Goal: Find specific page/section: Find specific page/section

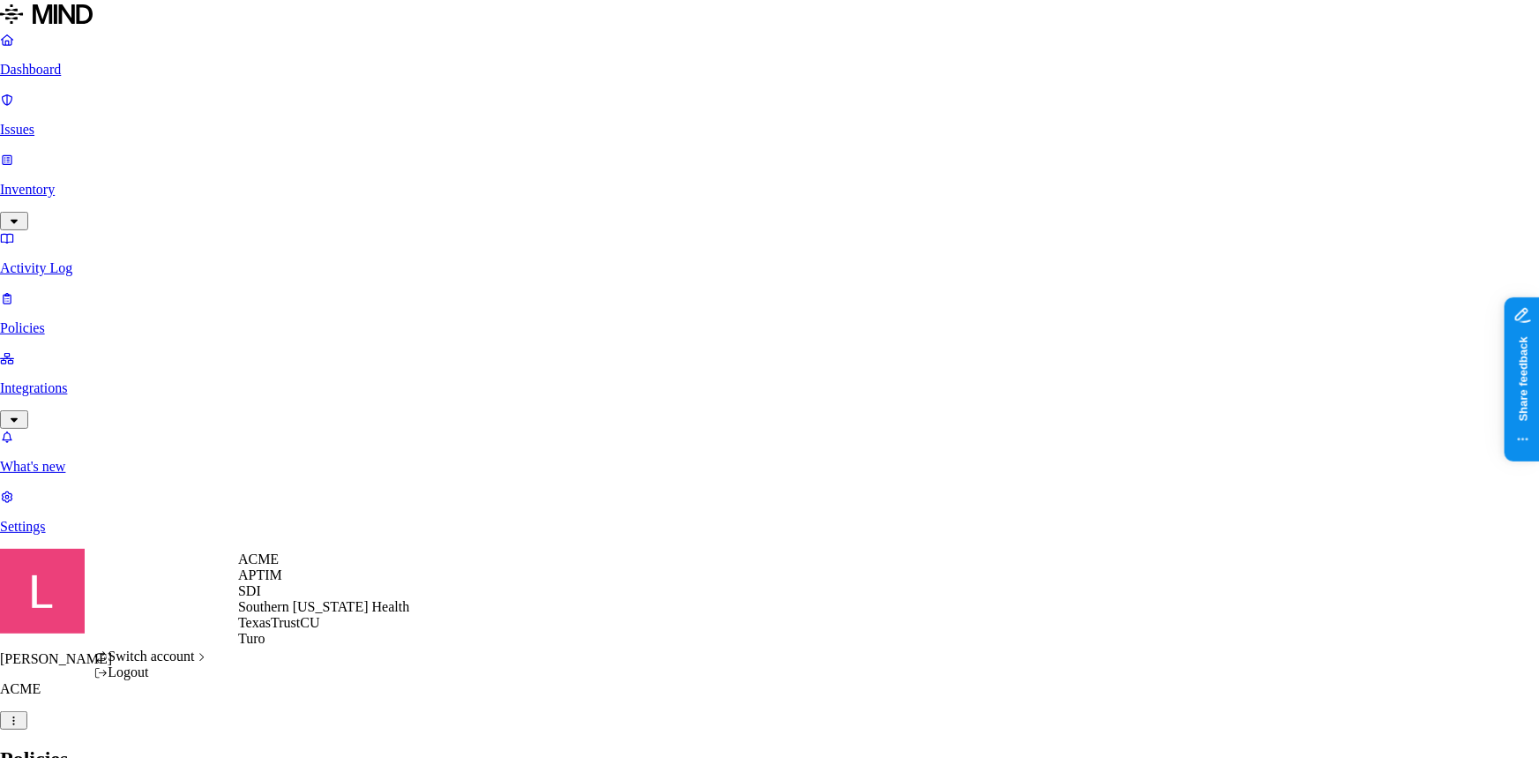
click at [293, 583] on div "APTIM" at bounding box center [323, 575] width 171 height 16
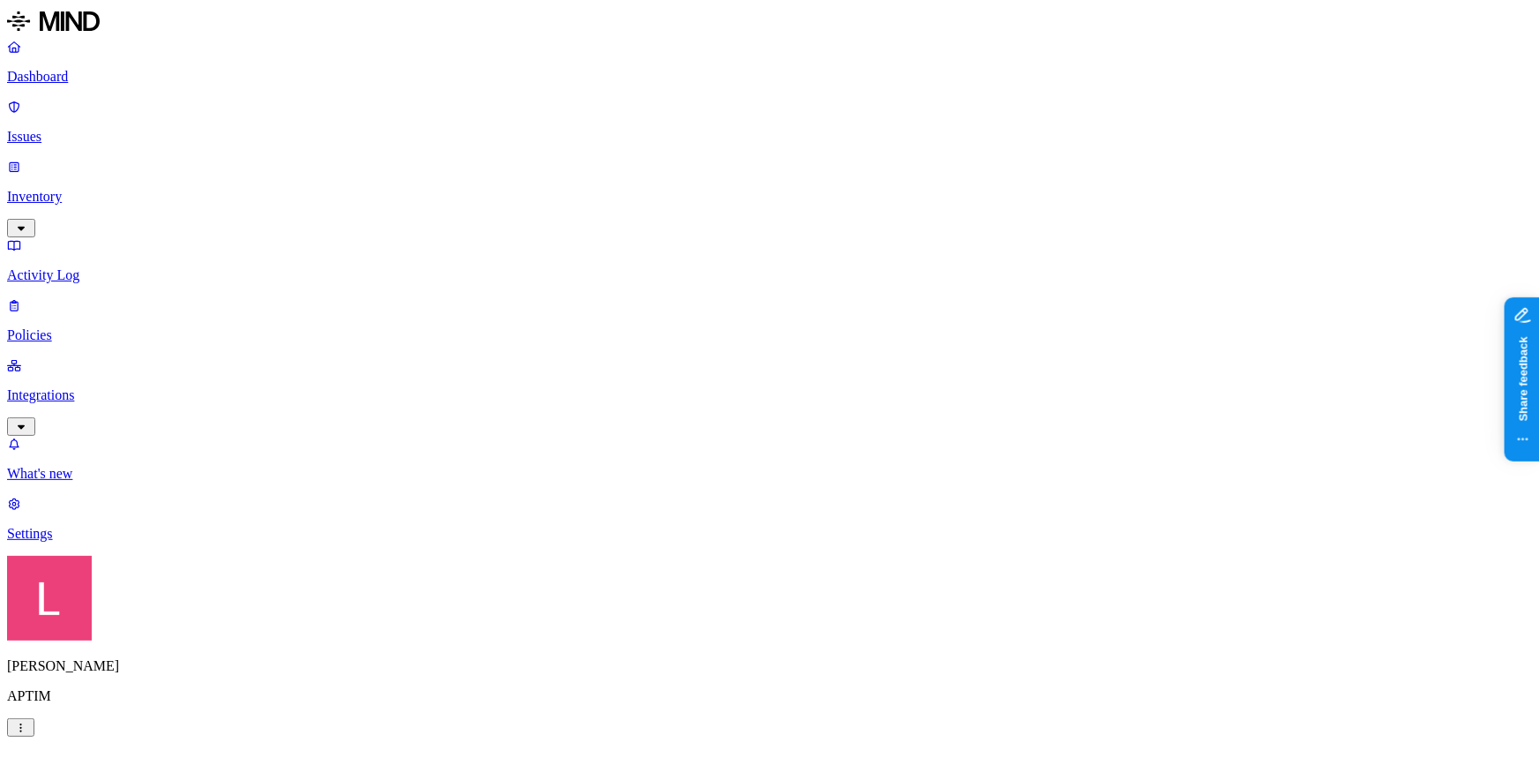
click at [87, 189] on p "Inventory" at bounding box center [769, 197] width 1525 height 16
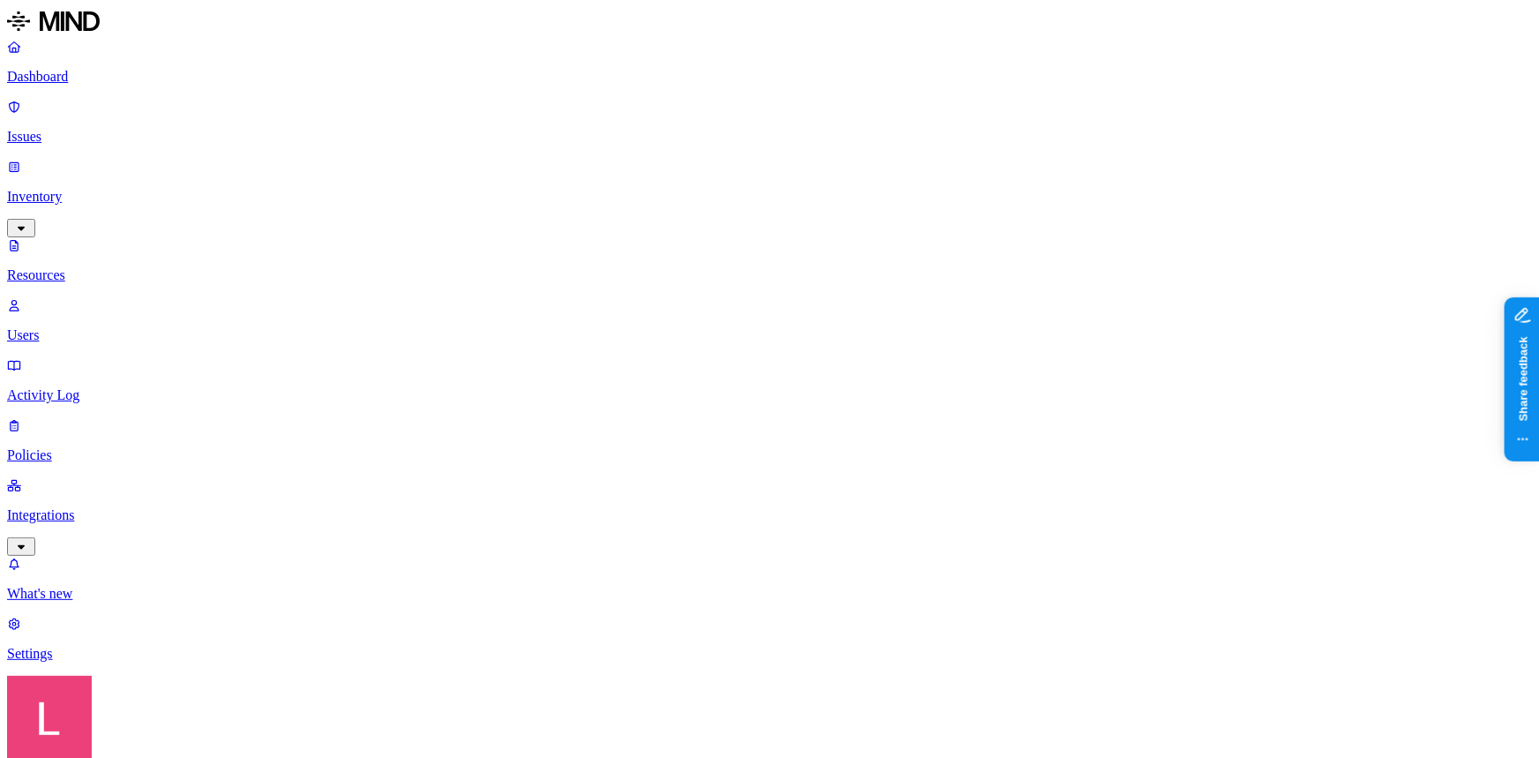
drag, startPoint x: 474, startPoint y: 97, endPoint x: 648, endPoint y: 96, distance: 174.6
click at [164, 447] on p "Policies" at bounding box center [769, 455] width 1525 height 16
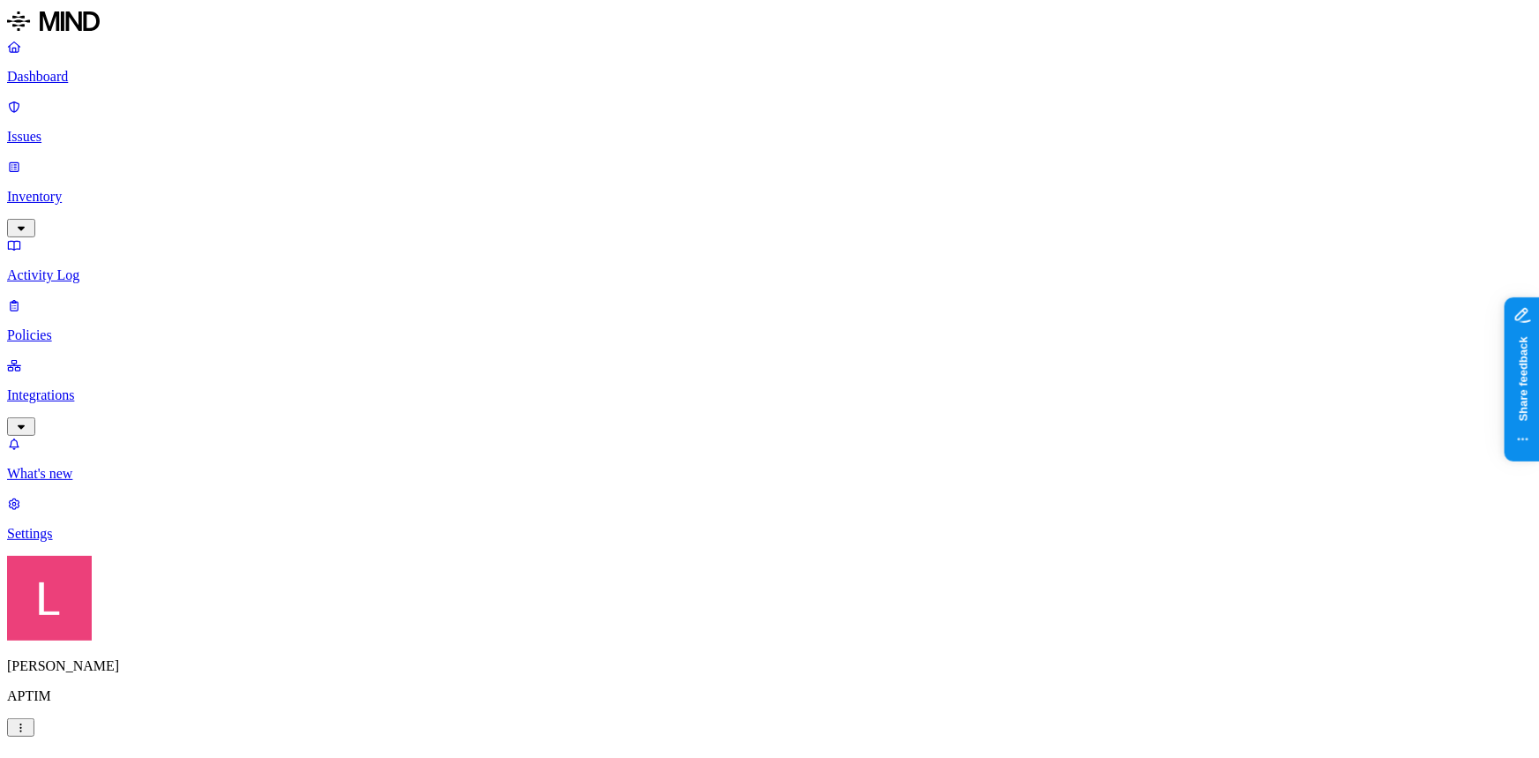
click at [116, 82] on p "Dashboard" at bounding box center [769, 77] width 1525 height 16
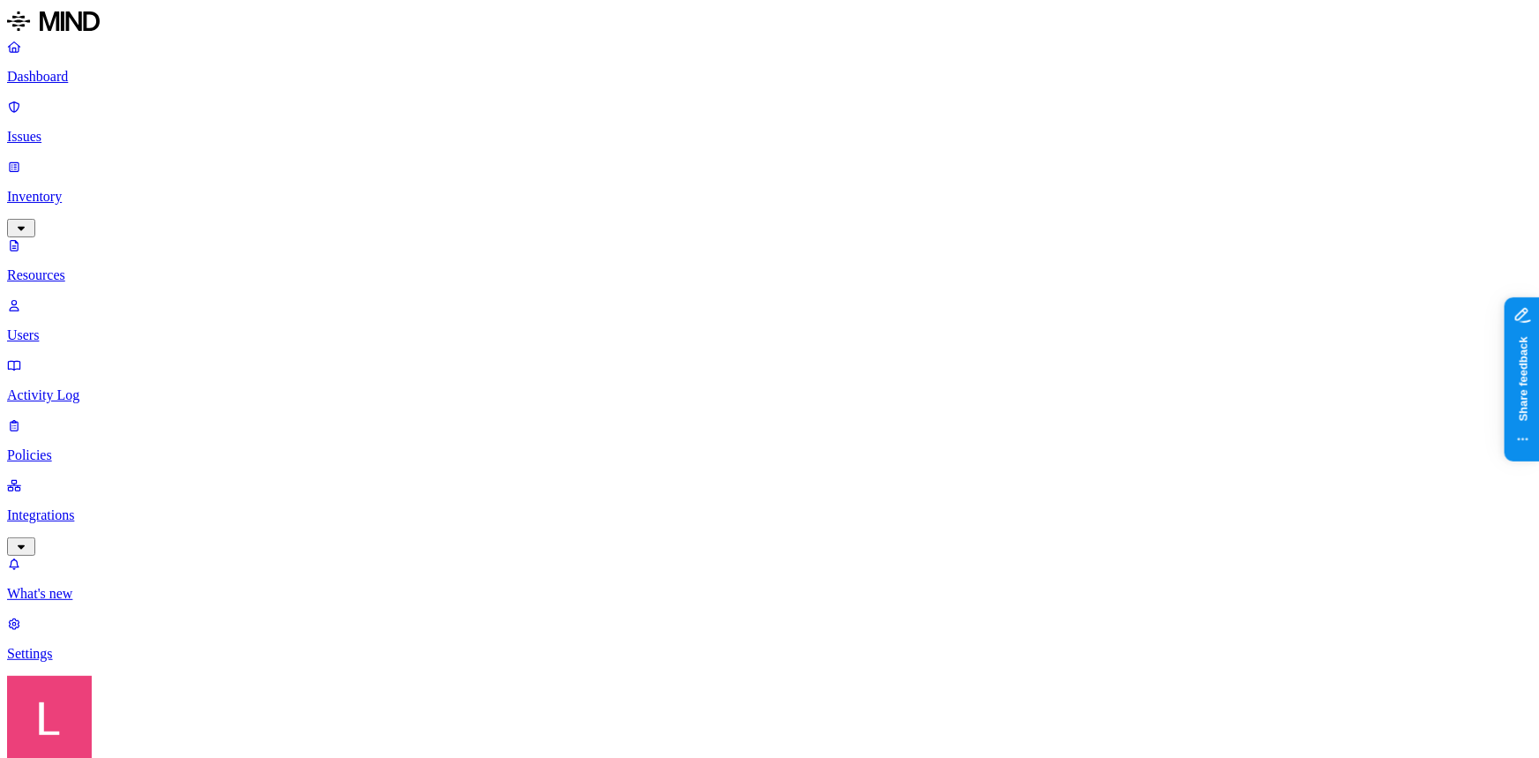
click at [120, 69] on p "Dashboard" at bounding box center [769, 77] width 1525 height 16
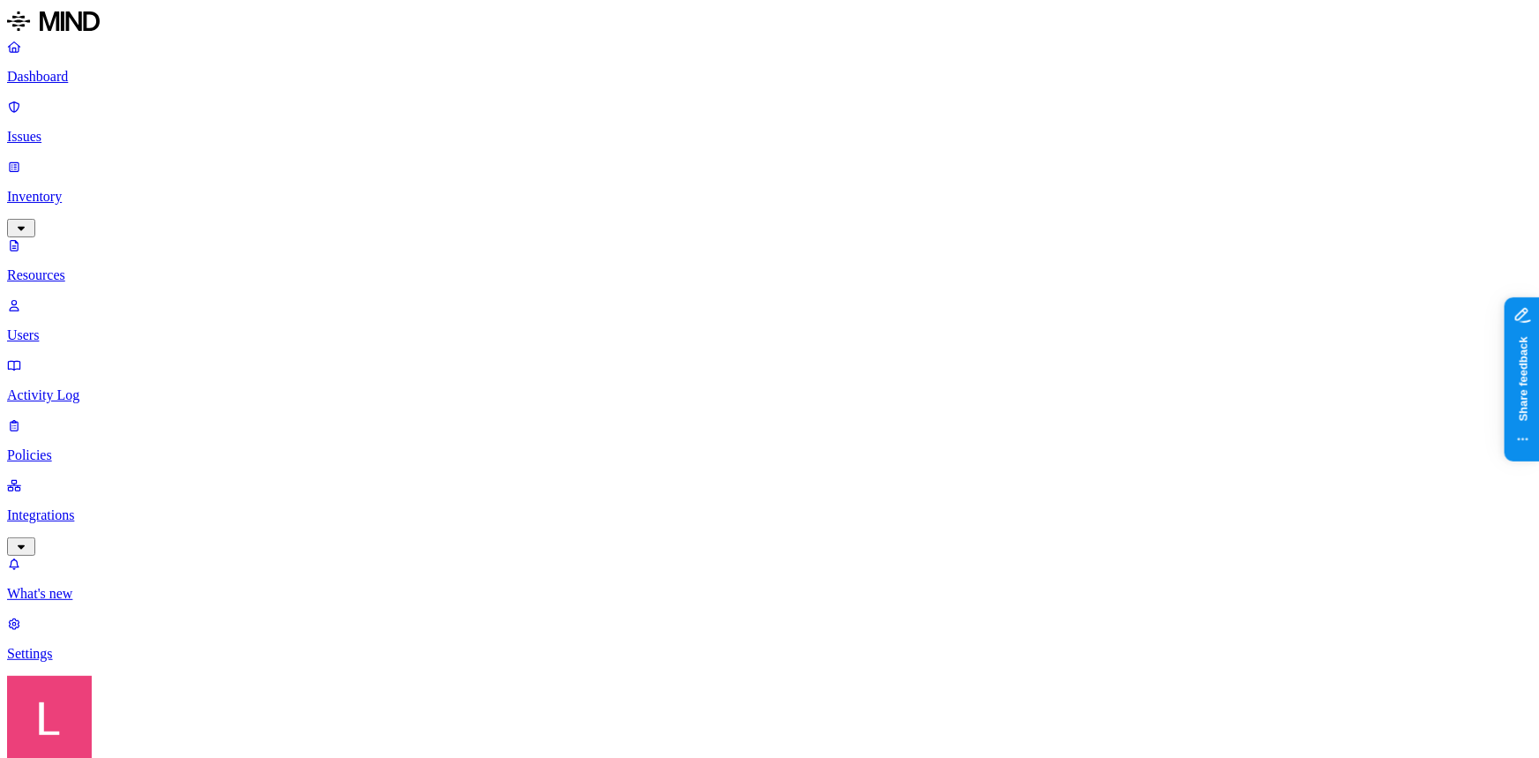
click at [129, 79] on p "Dashboard" at bounding box center [769, 77] width 1525 height 16
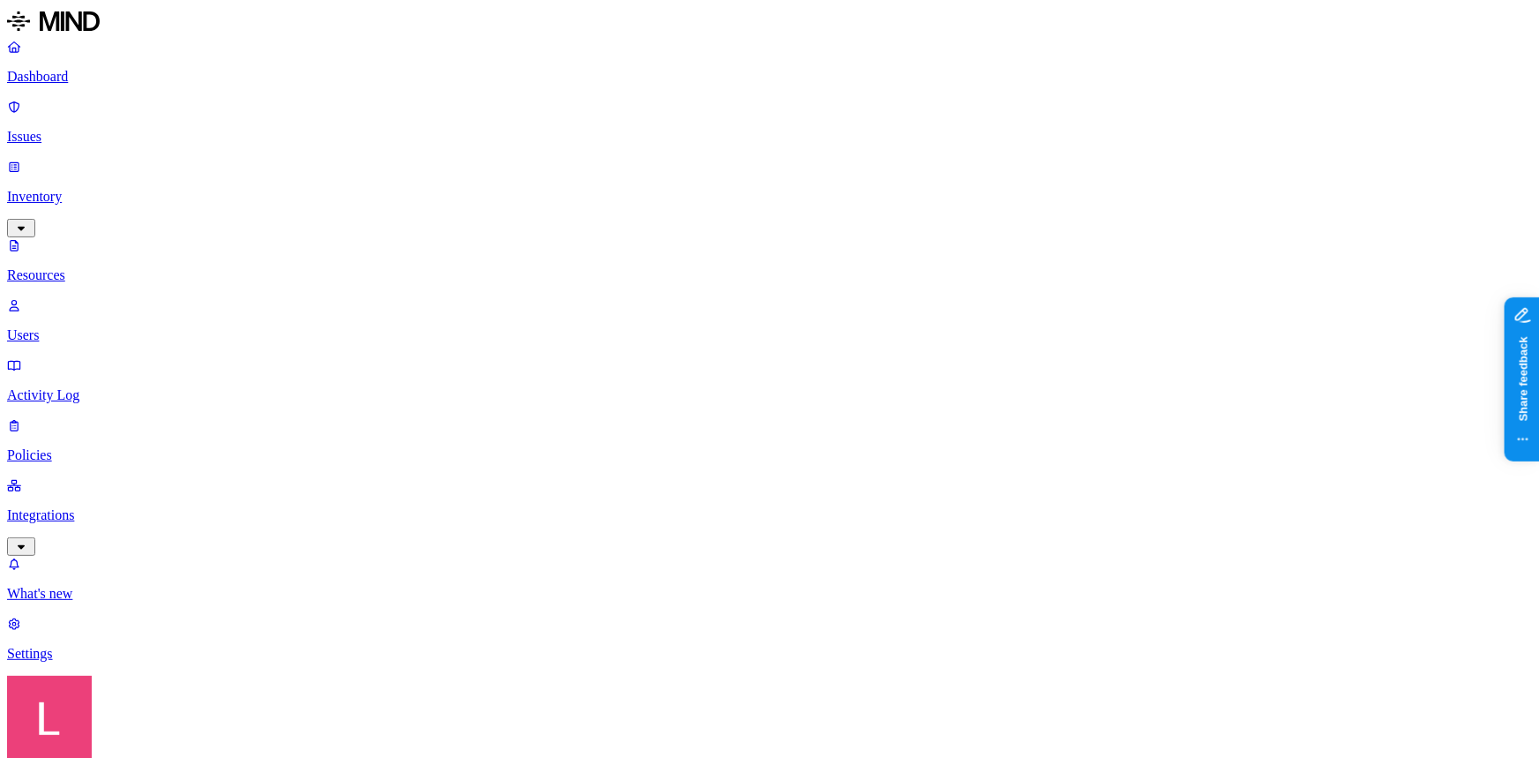
click at [101, 85] on link "Dashboard" at bounding box center [769, 62] width 1525 height 46
